Goal: Information Seeking & Learning: Learn about a topic

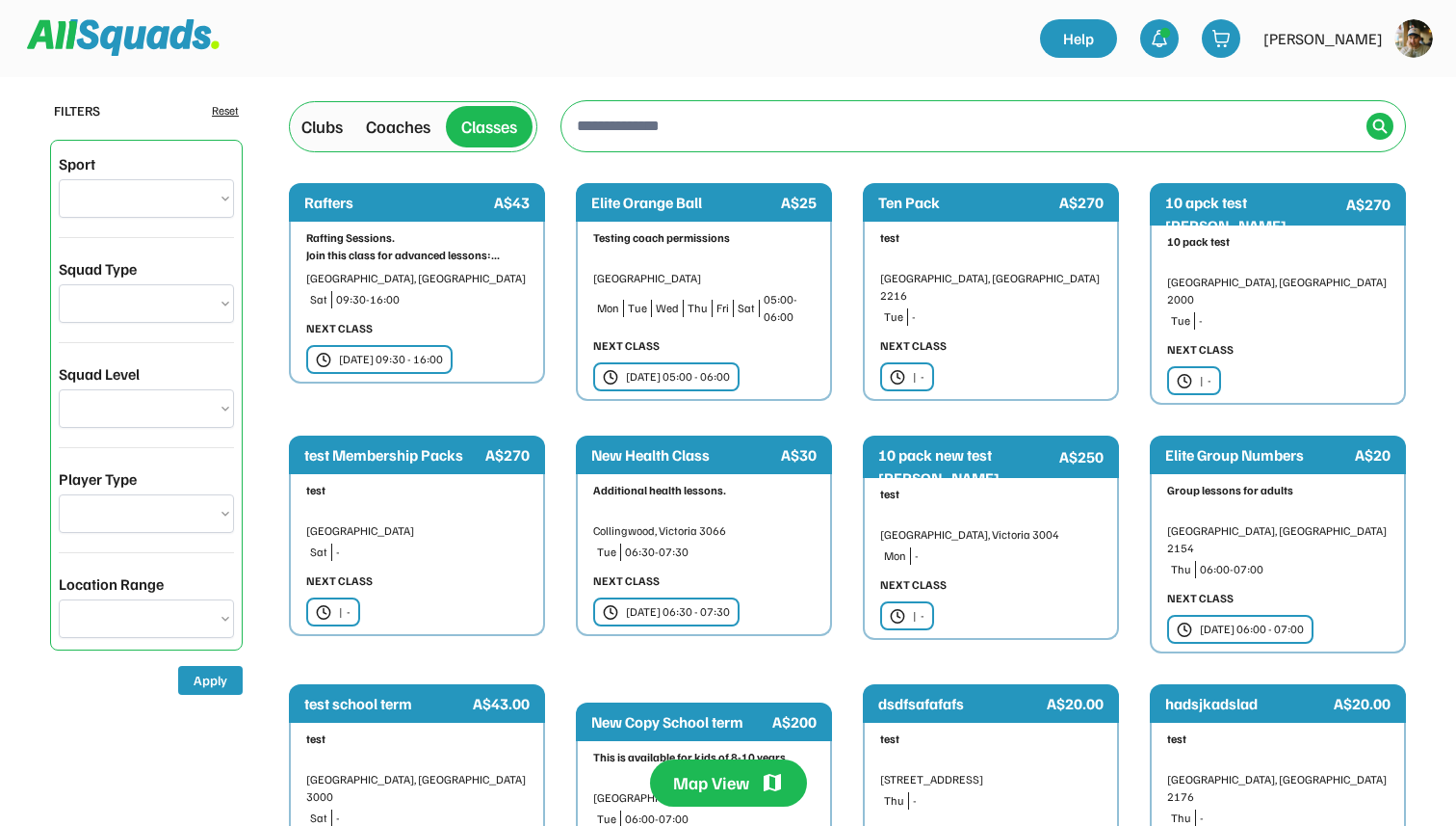
click at [323, 134] on div "Clubs" at bounding box center [322, 126] width 41 height 26
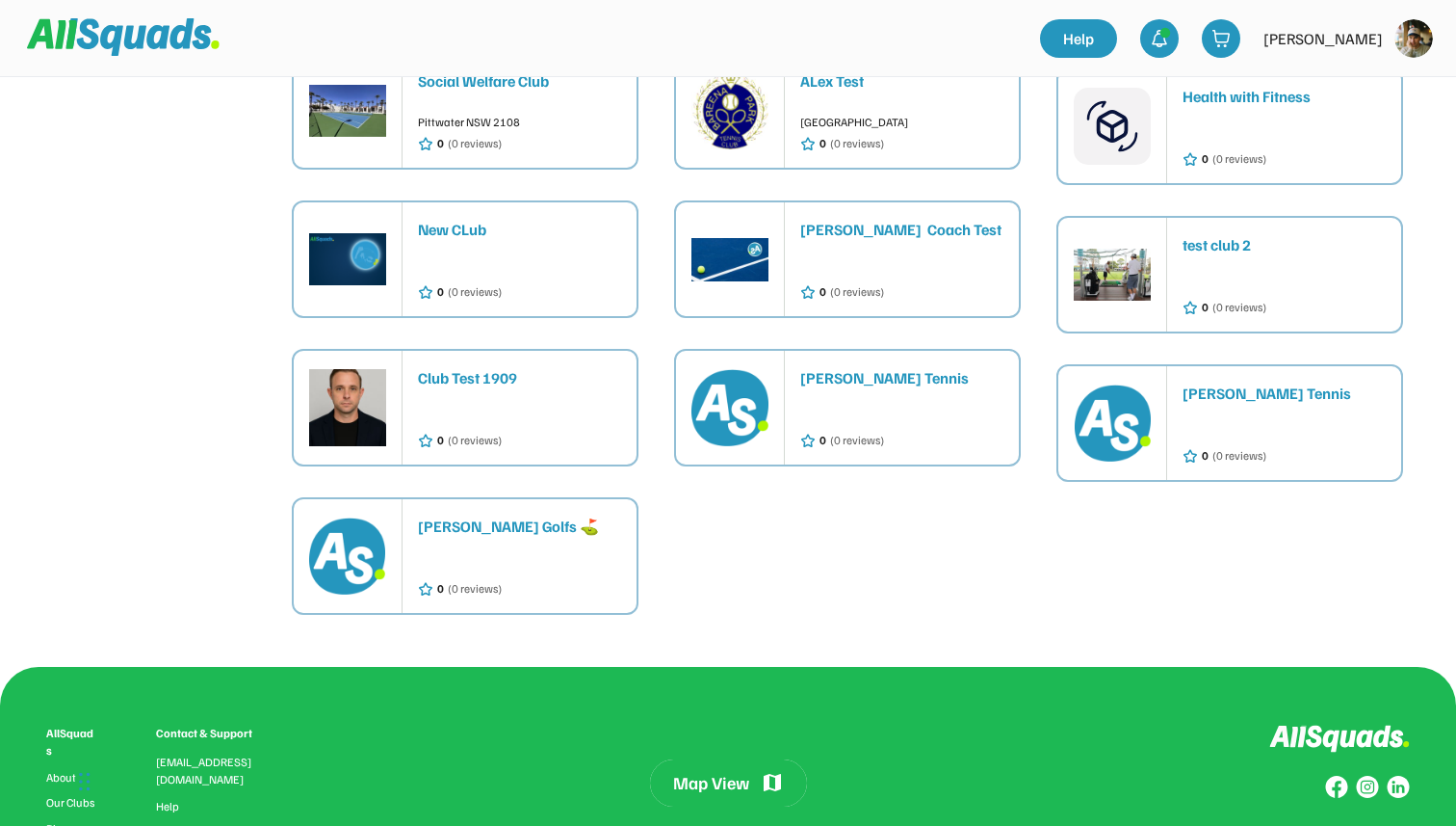
scroll to position [2095, 0]
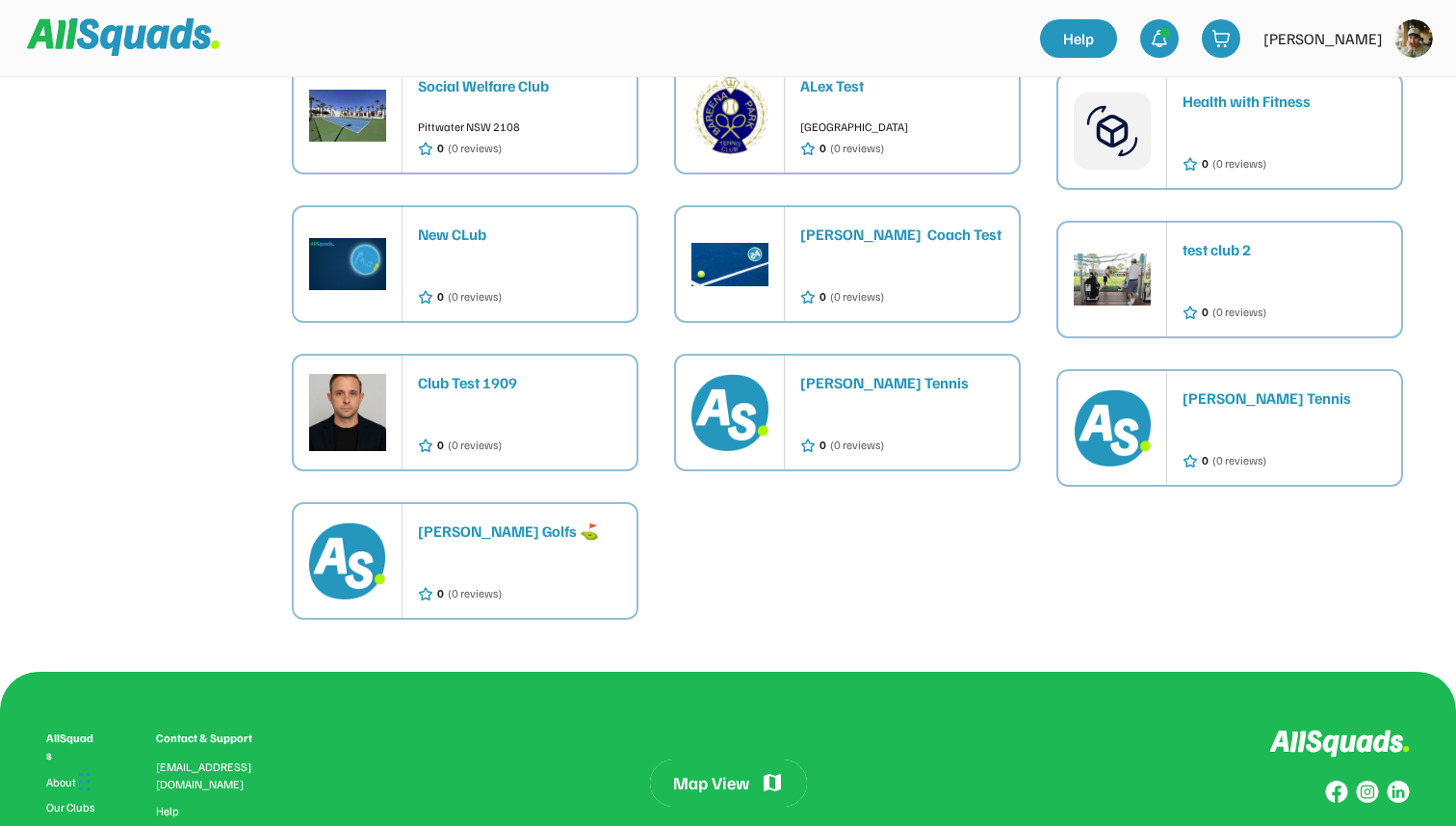
click at [538, 371] on div "Club Test 1909" at bounding box center [520, 381] width 203 height 23
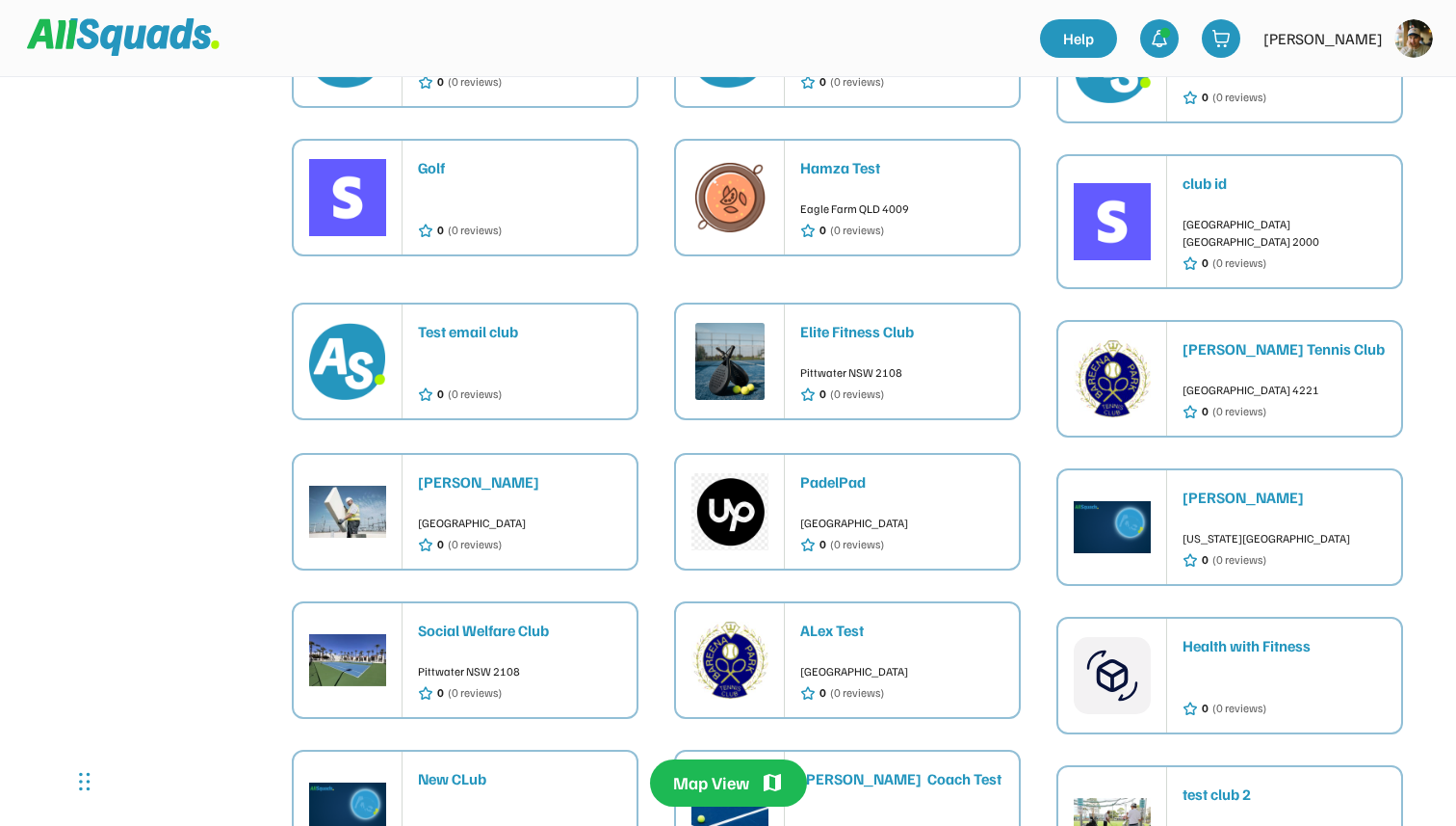
scroll to position [1559, 0]
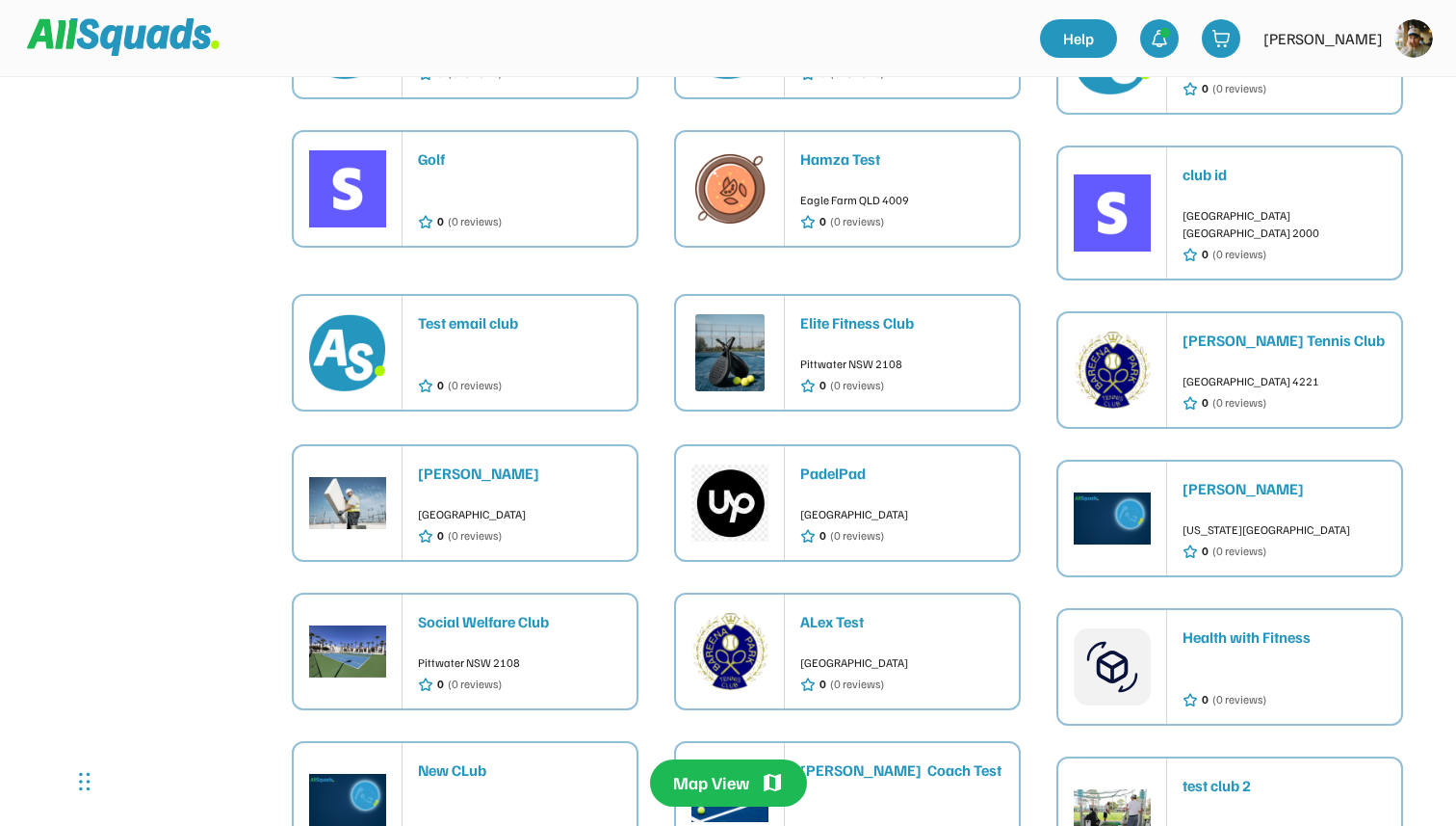
click at [863, 356] on div "Pittwater NSW 2108" at bounding box center [902, 365] width 203 height 18
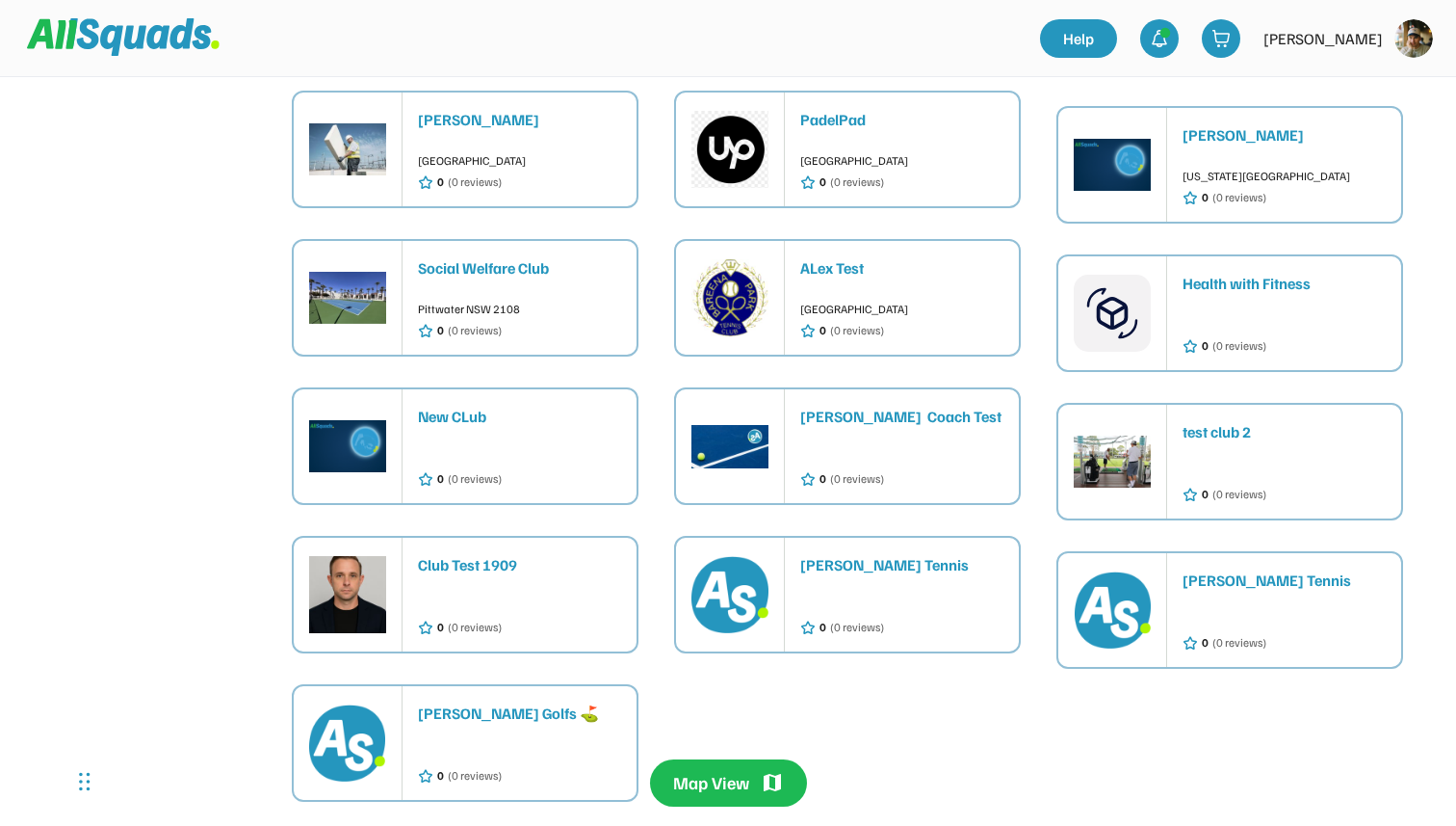
scroll to position [1892, 0]
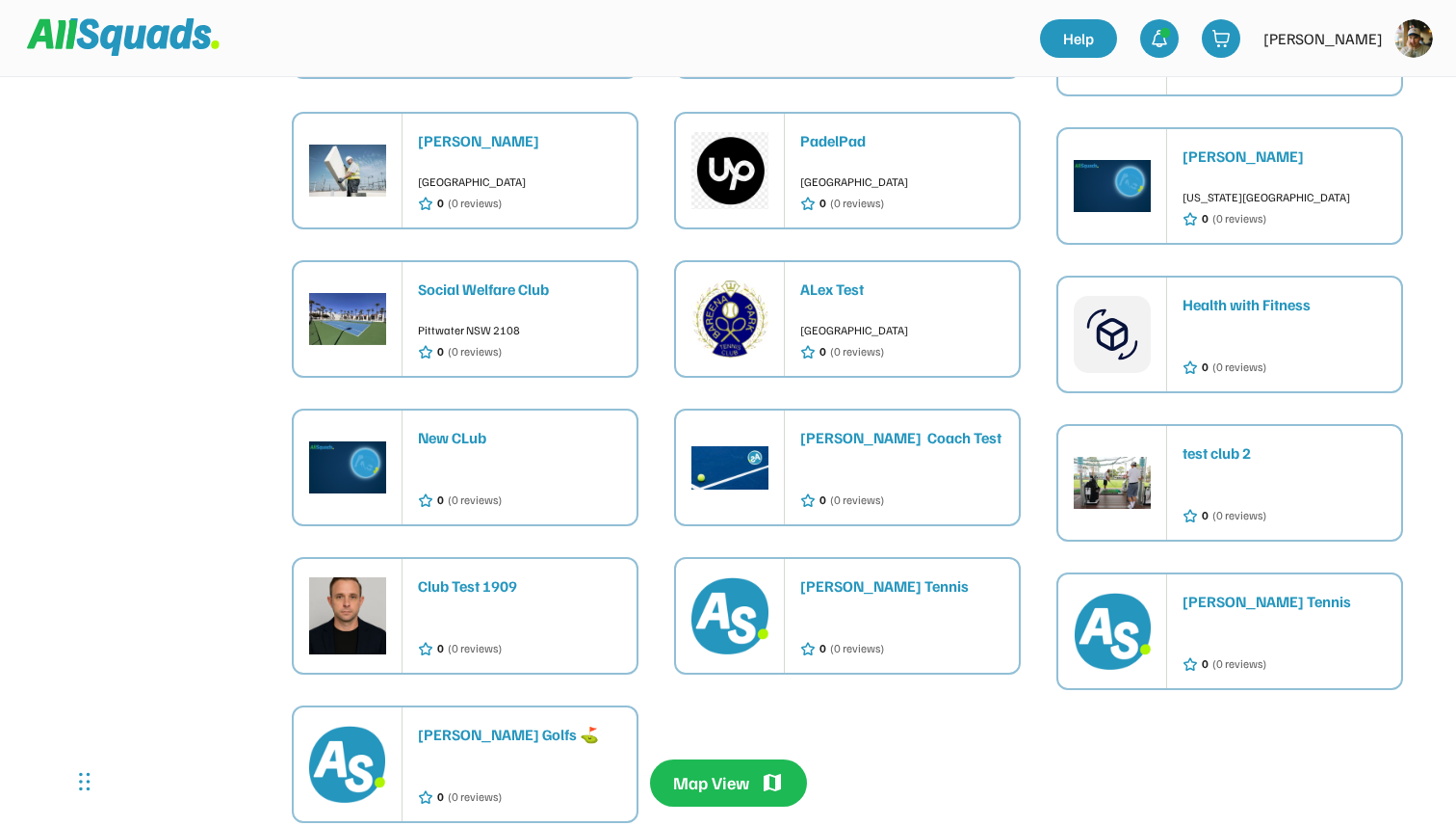
click at [1222, 324] on div "0 (0 reviews)" at bounding box center [1284, 350] width 203 height 52
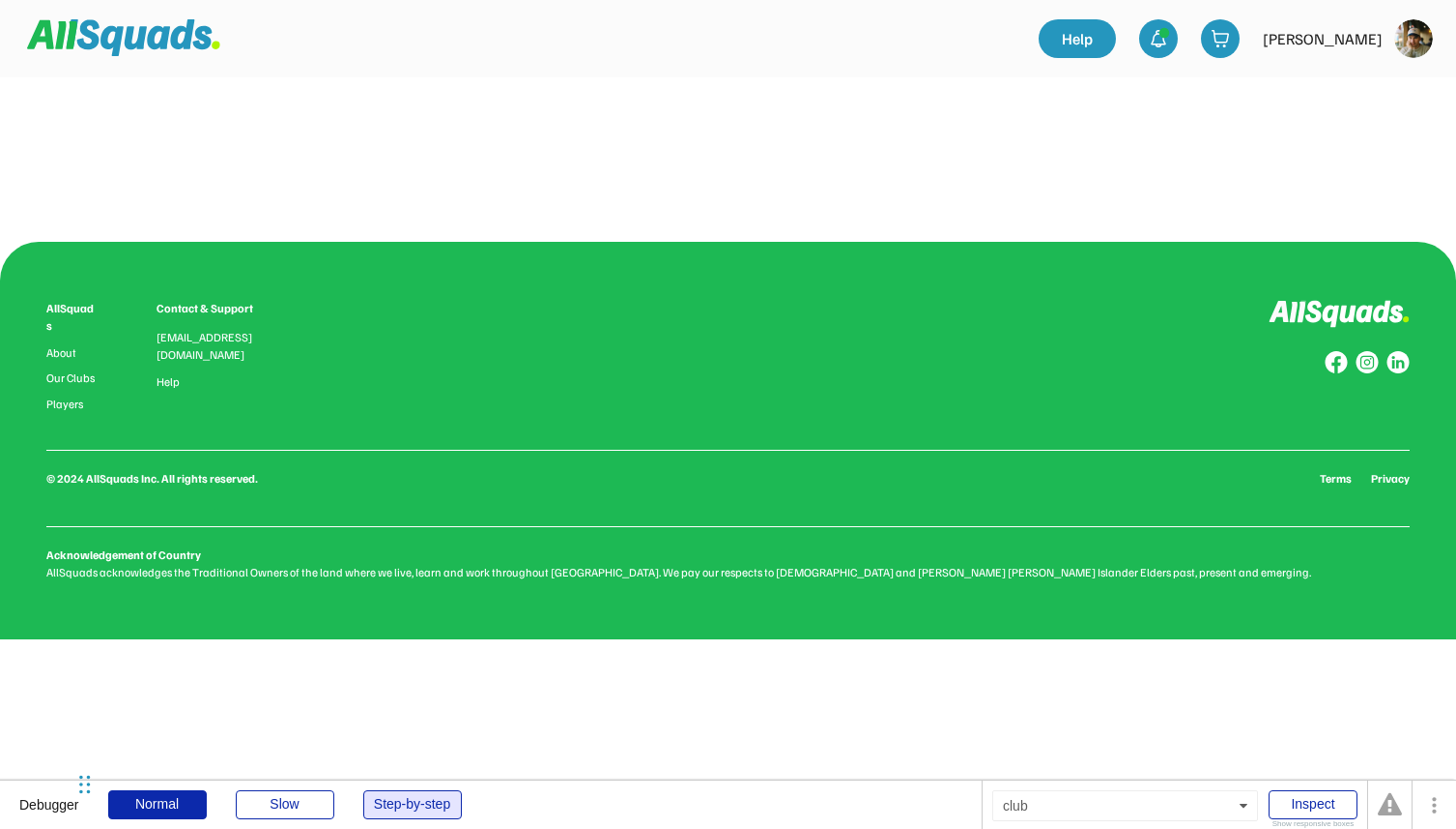
click at [413, 794] on div "Step-by-step" at bounding box center [412, 804] width 98 height 29
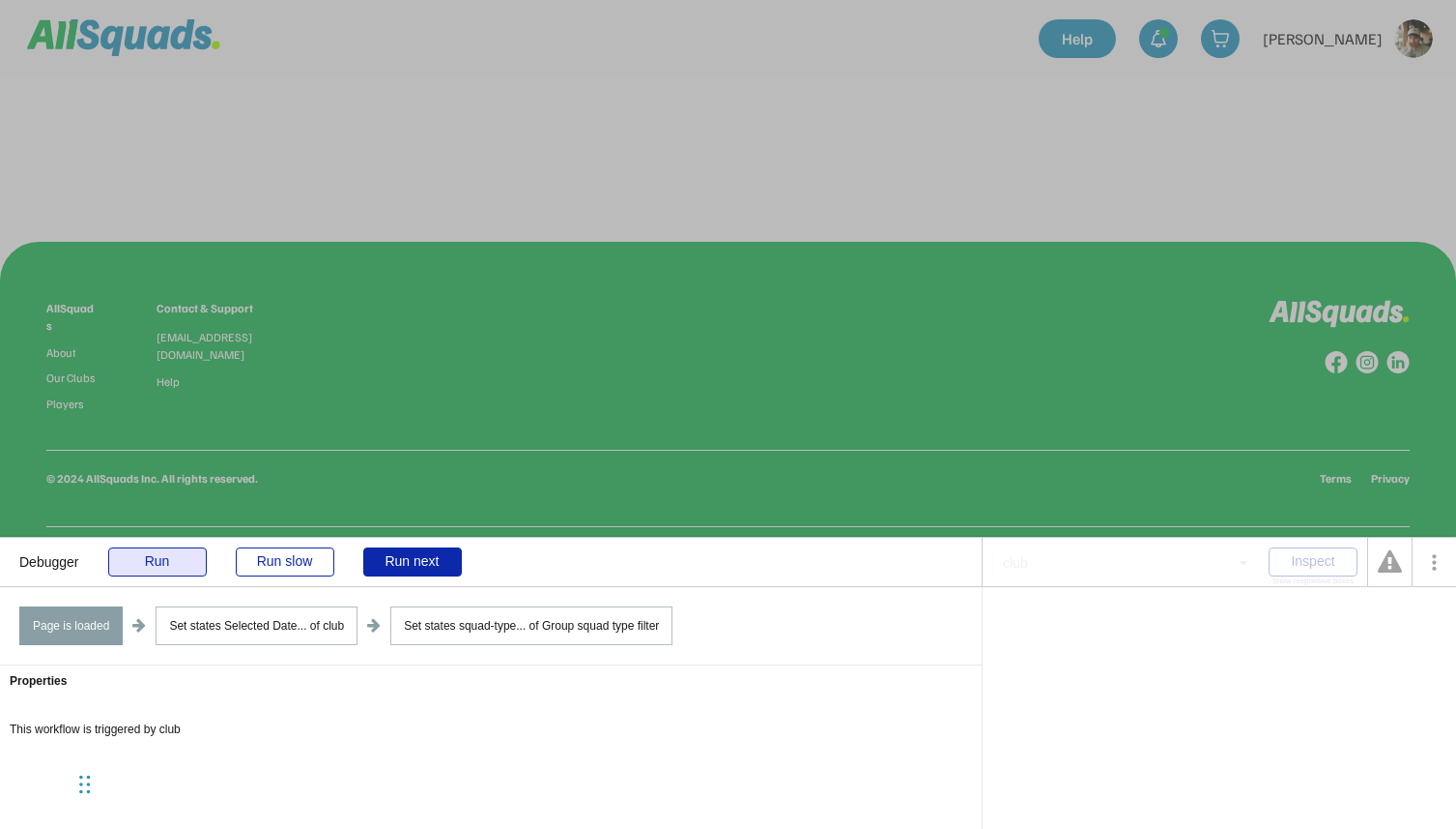
click at [187, 561] on div "Run" at bounding box center [157, 561] width 98 height 29
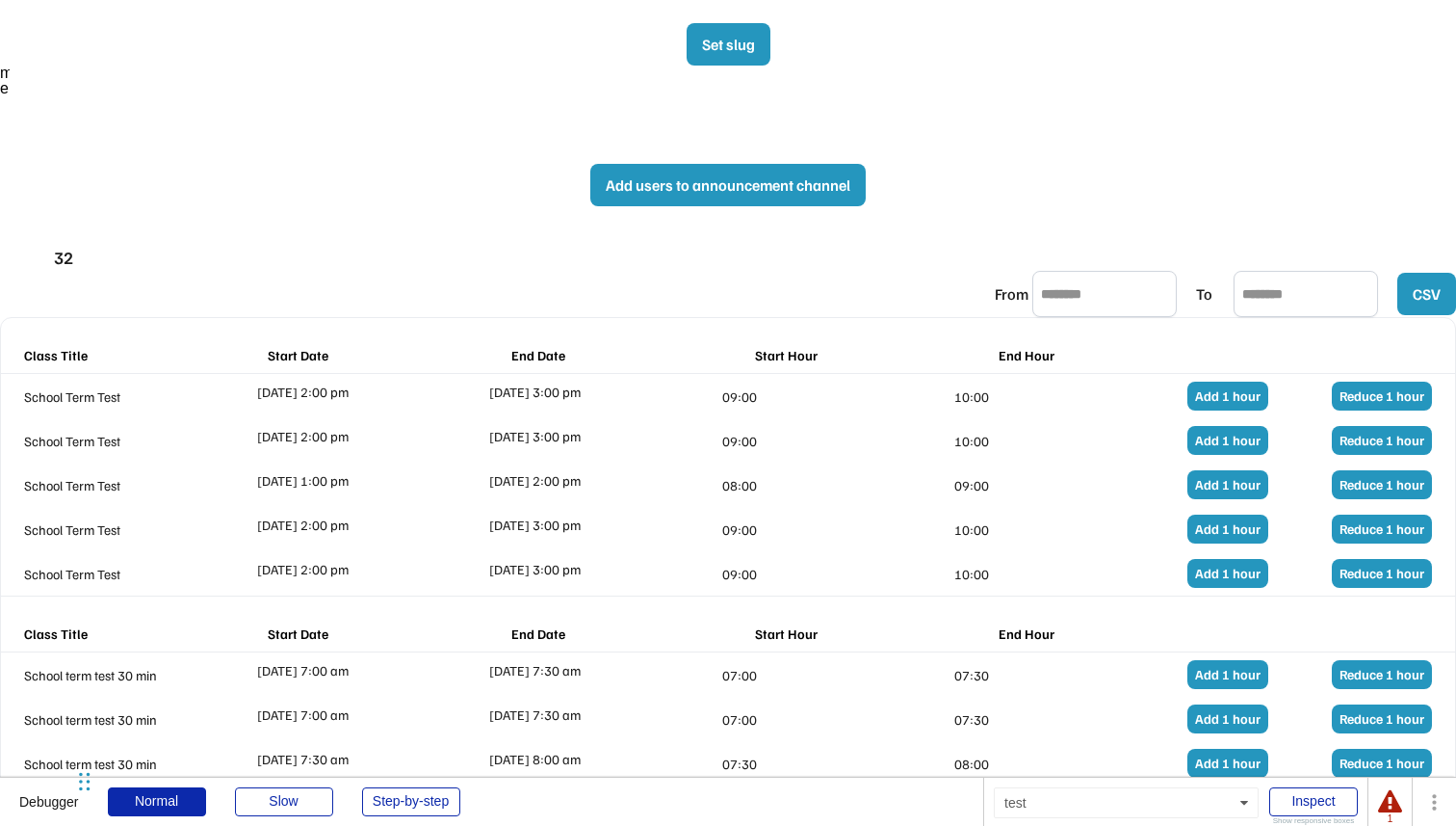
click at [733, 54] on button "Set slug" at bounding box center [728, 43] width 84 height 42
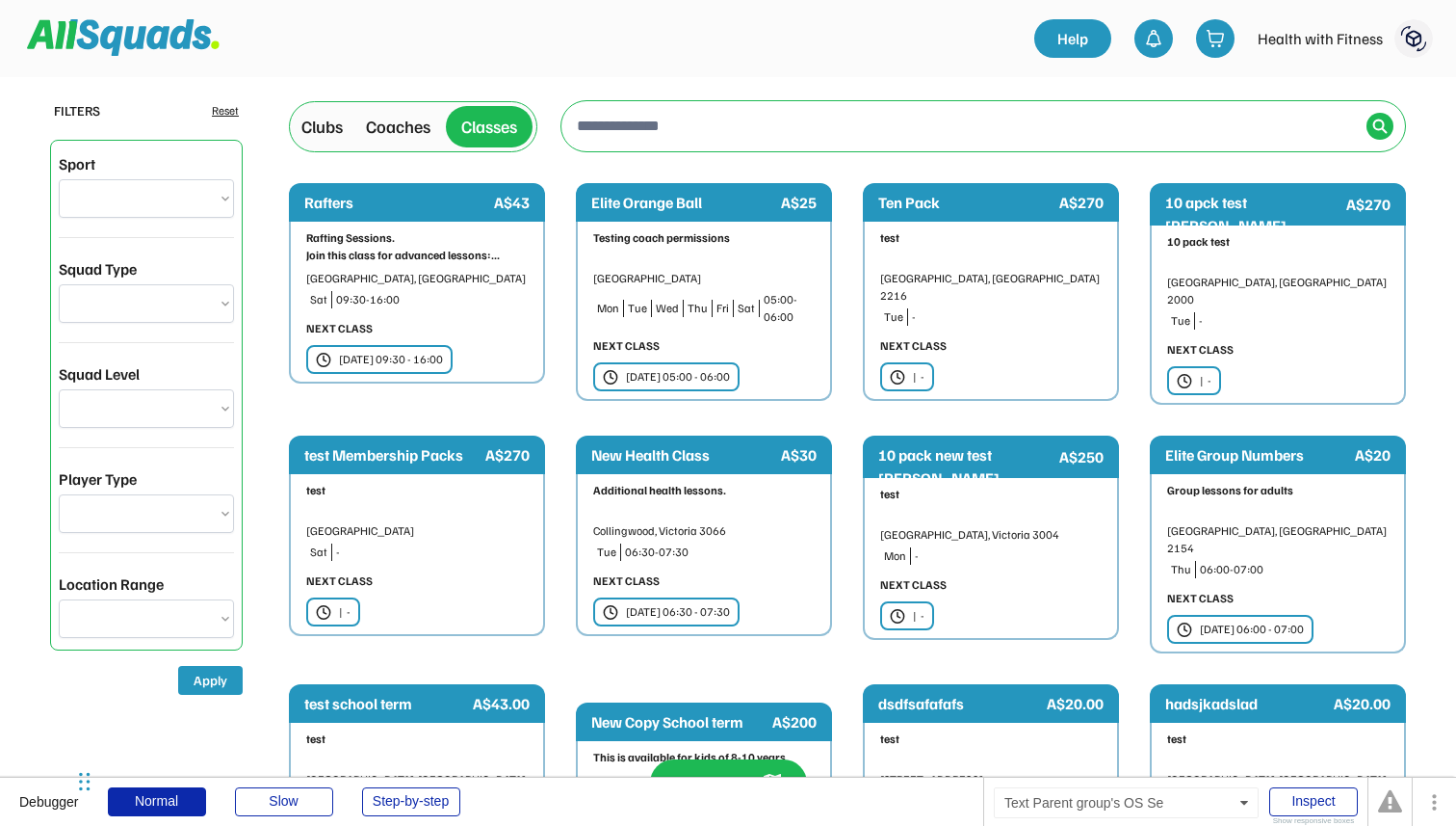
click at [341, 132] on div "Clubs" at bounding box center [322, 126] width 41 height 26
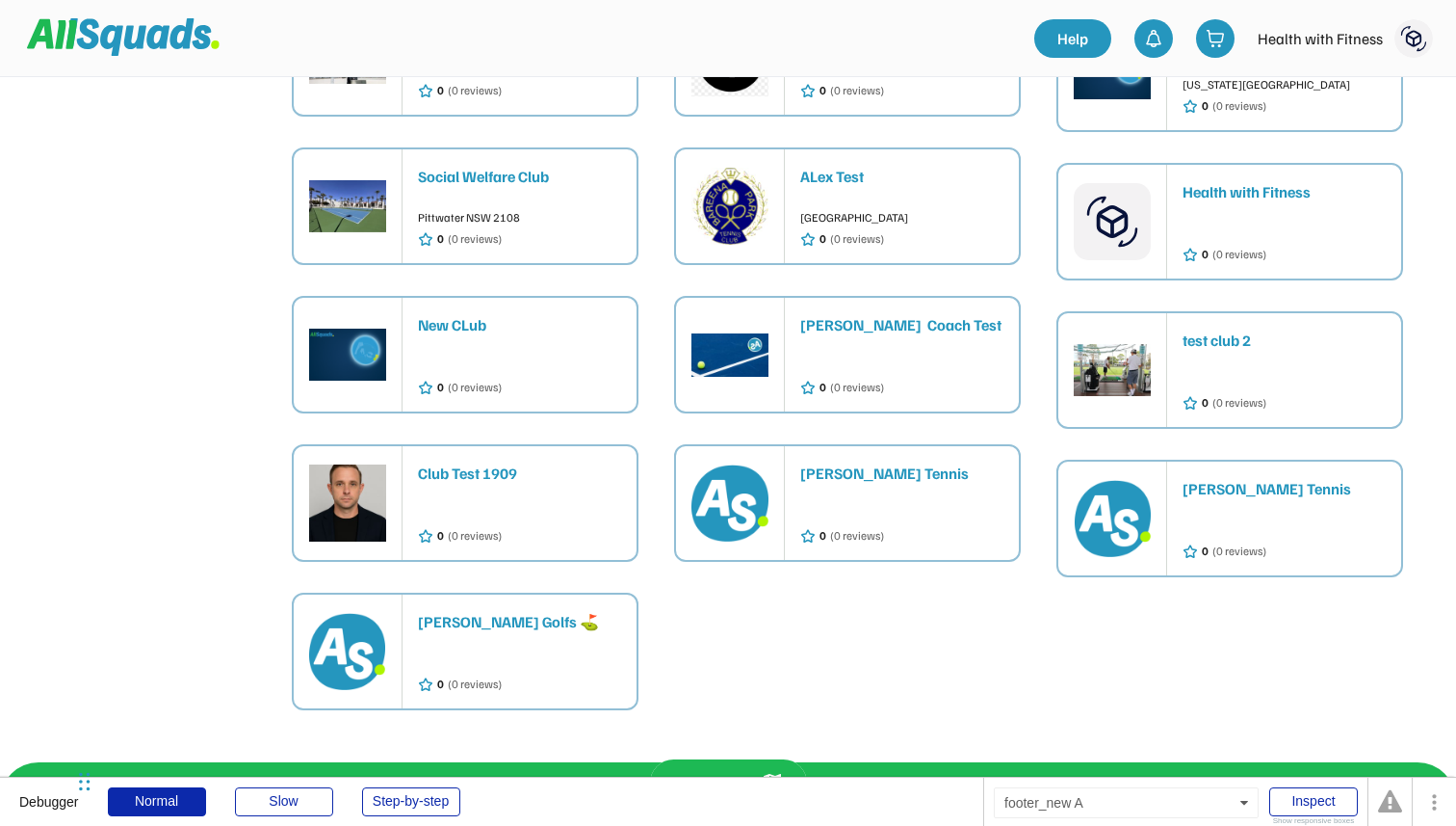
scroll to position [2003, 0]
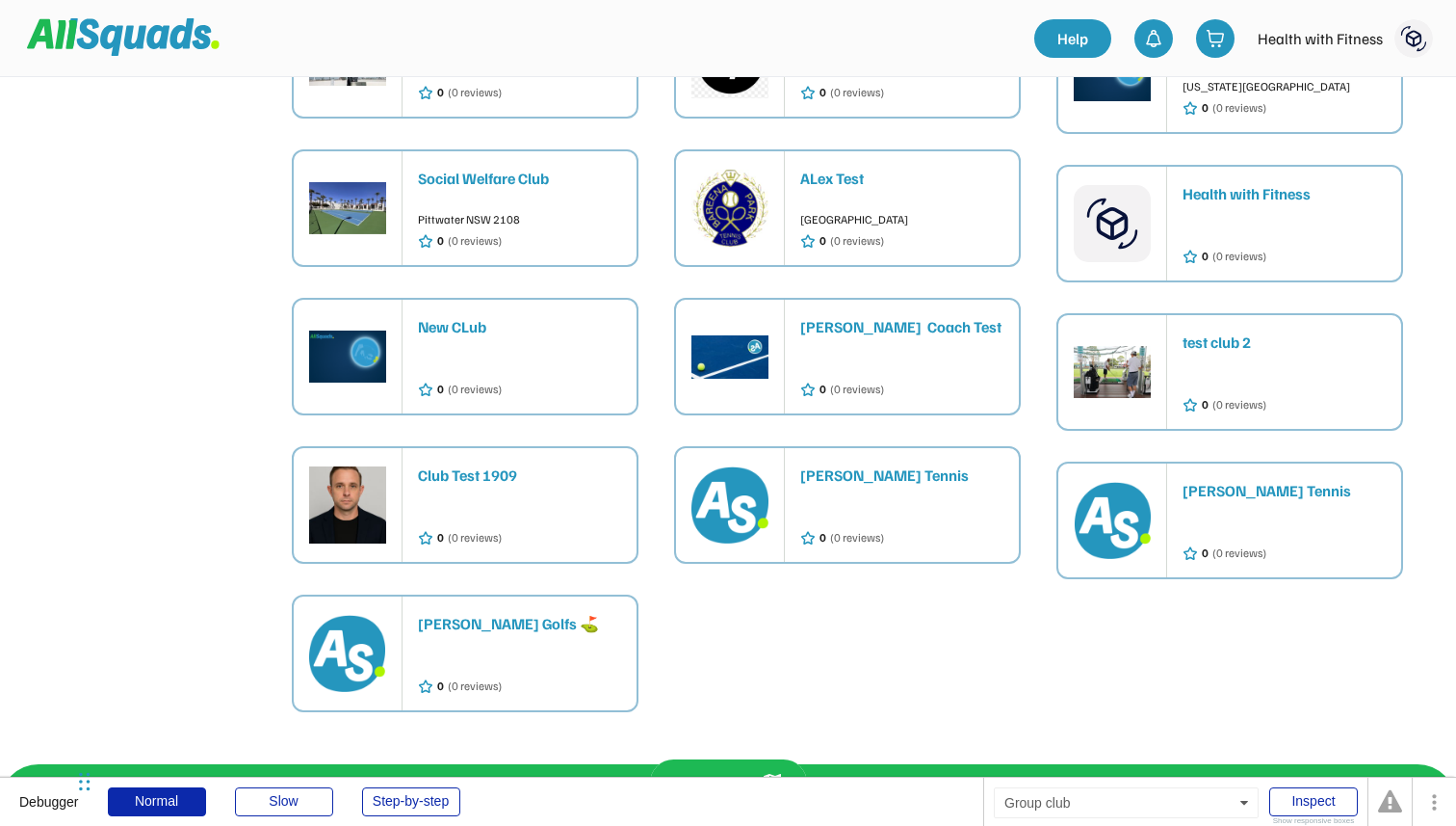
click at [1253, 228] on div "Health with Fitness 0 (0 reviews)" at bounding box center [1291, 223] width 218 height 114
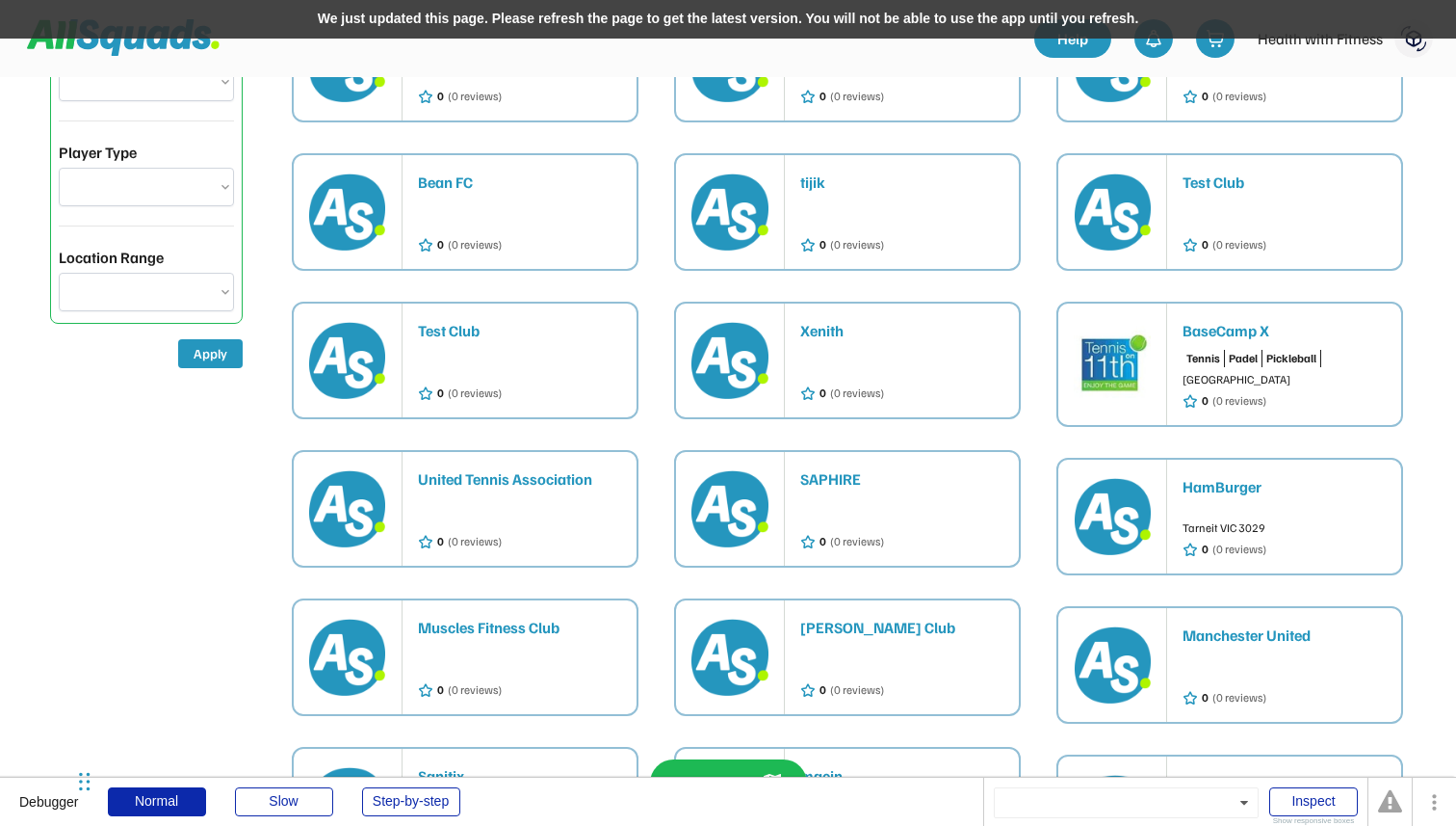
scroll to position [0, 0]
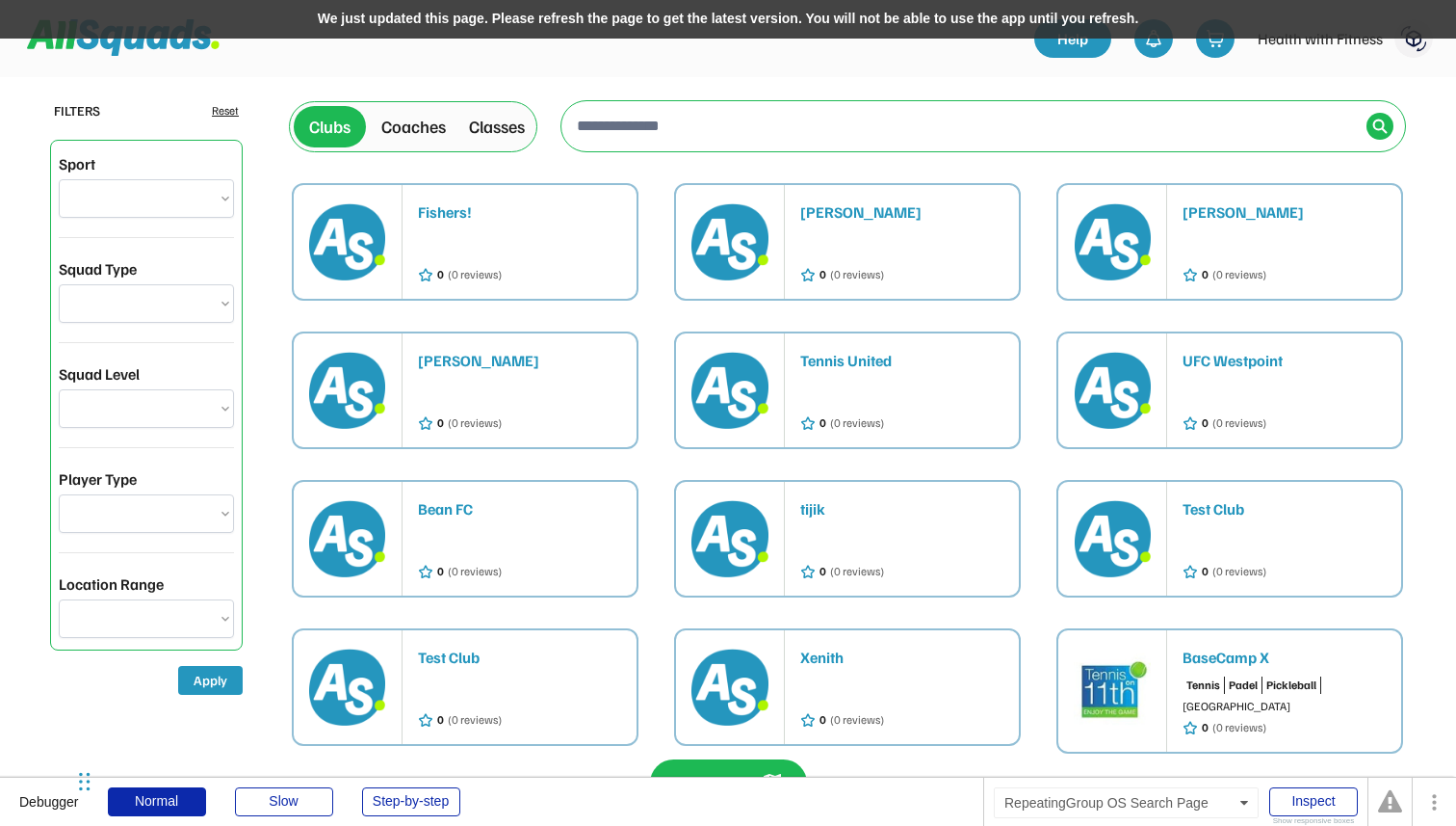
click at [512, 124] on div "Classes" at bounding box center [497, 126] width 56 height 26
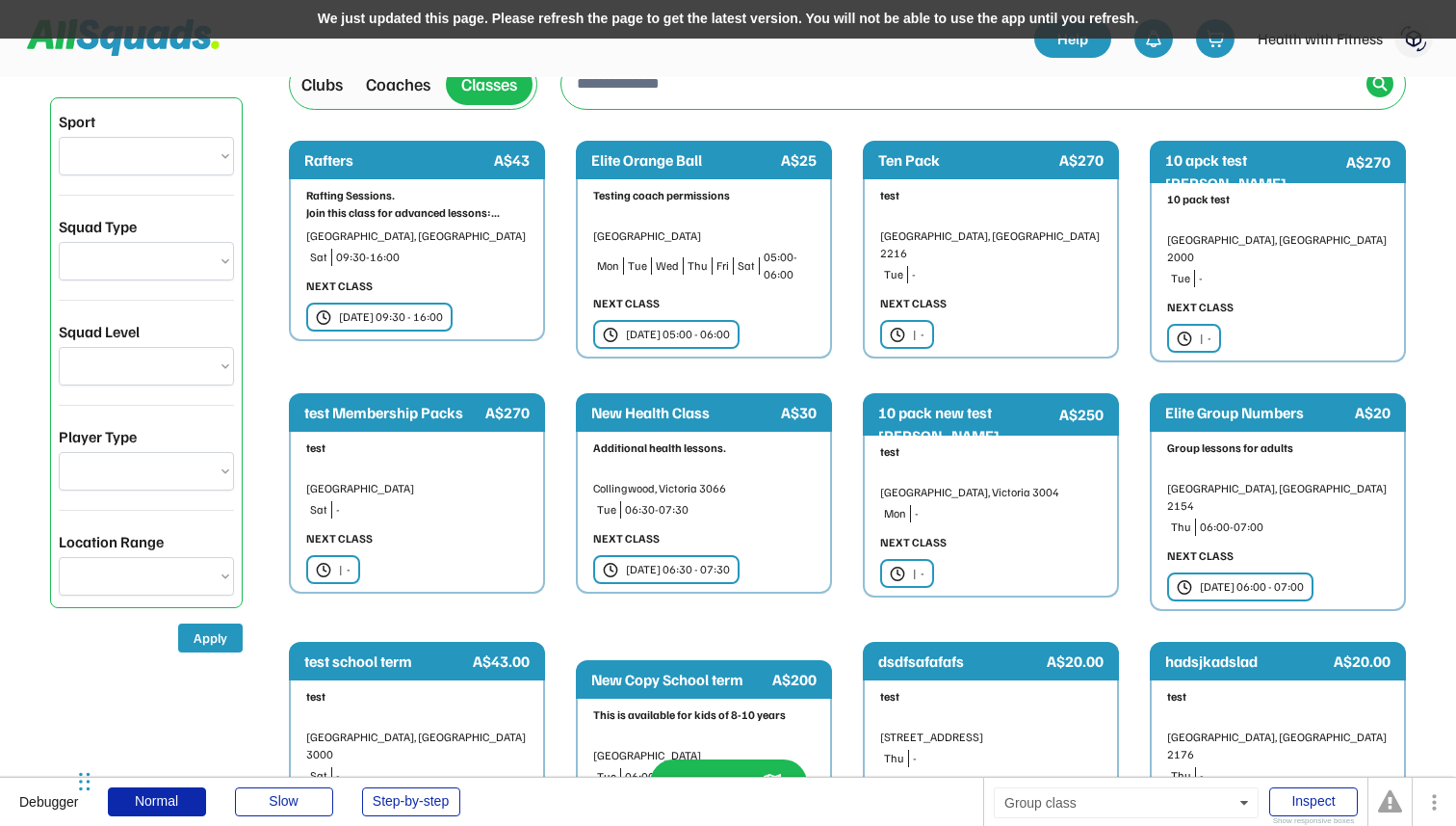
scroll to position [117, 0]
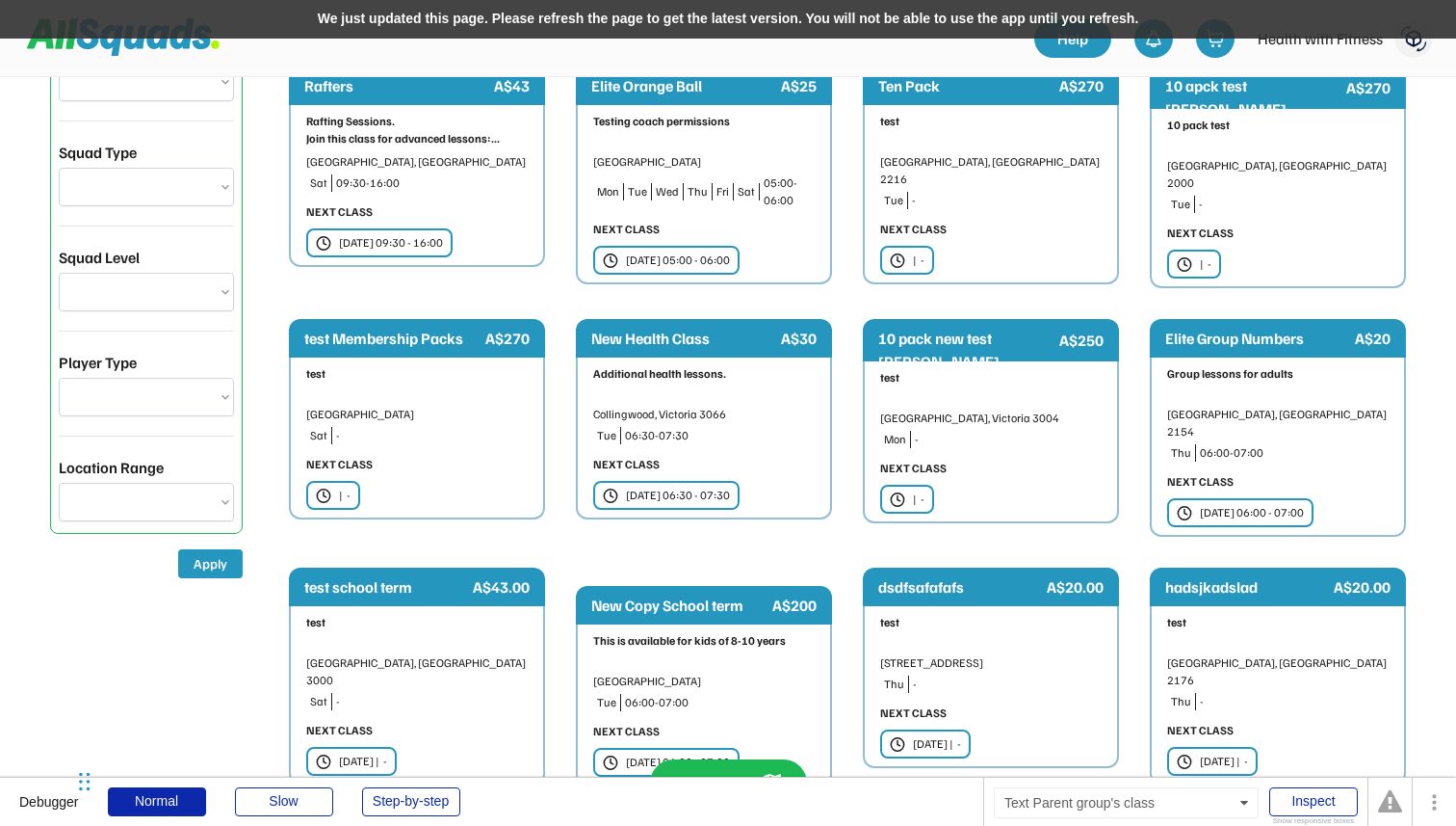
click at [687, 385] on div "Additional health lessons." at bounding box center [704, 382] width 221 height 37
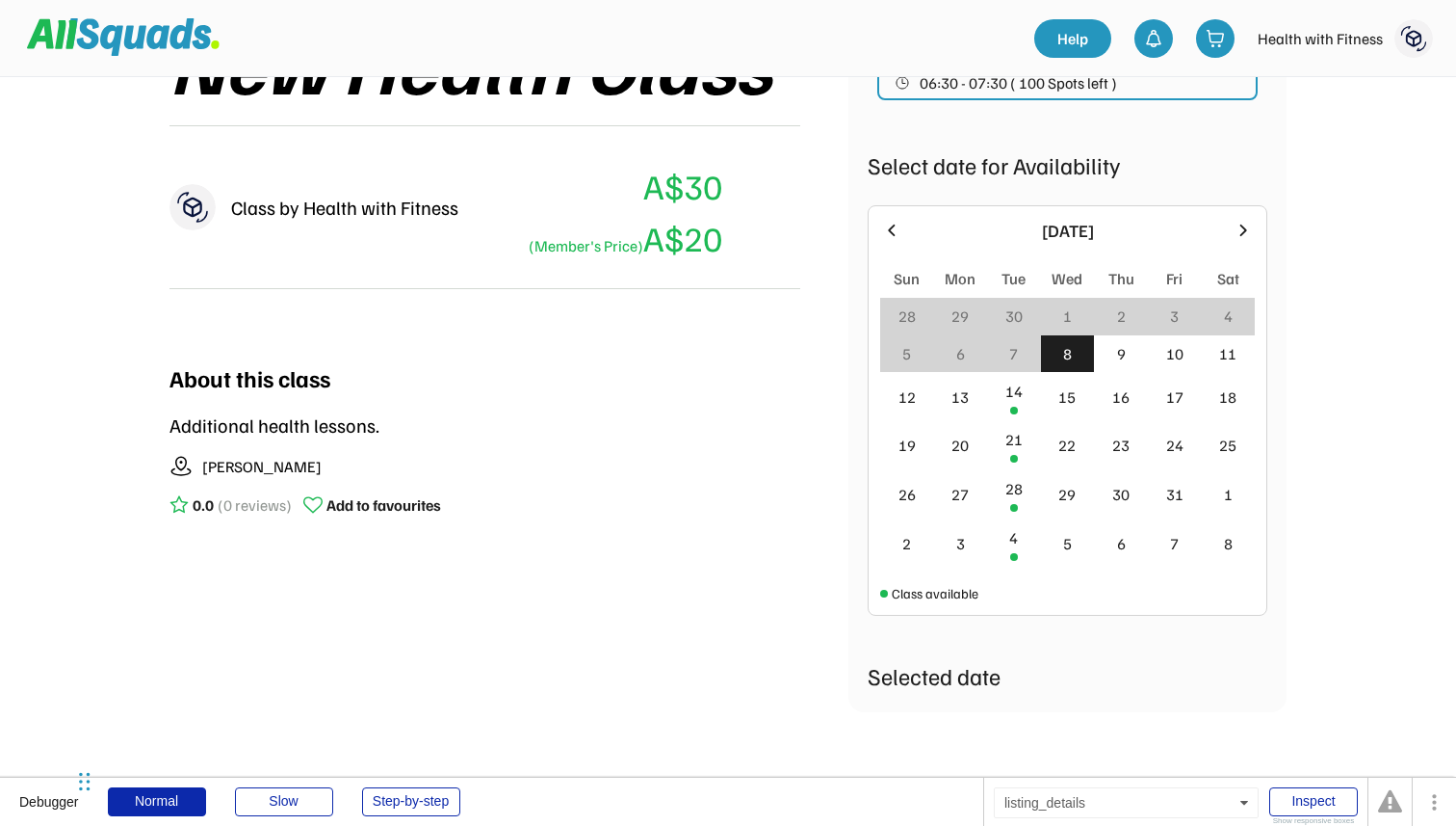
scroll to position [140, 0]
